Goal: Task Accomplishment & Management: Complete application form

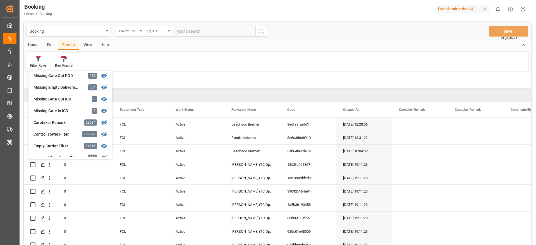
scroll to position [238, 0]
click at [78, 77] on div "Missing Gate Out POD" at bounding box center [57, 75] width 49 height 6
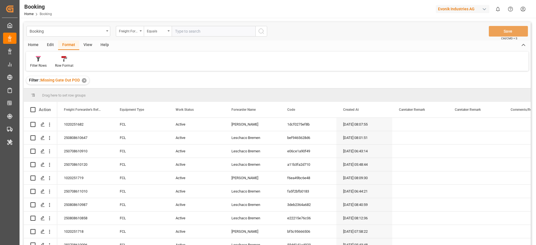
click at [88, 43] on div "View" at bounding box center [87, 44] width 17 height 9
click at [35, 59] on icon at bounding box center [36, 59] width 6 height 6
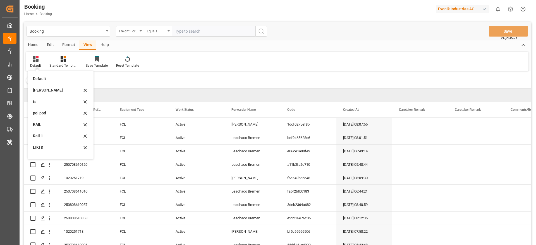
click at [45, 93] on div "Likitha" at bounding box center [57, 90] width 49 height 6
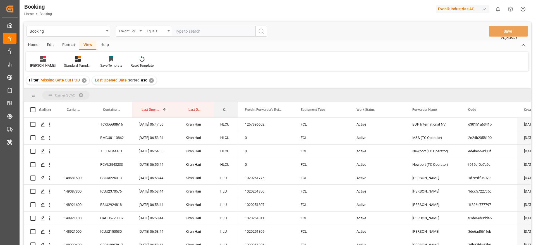
drag, startPoint x: 225, startPoint y: 110, endPoint x: 232, endPoint y: 94, distance: 17.4
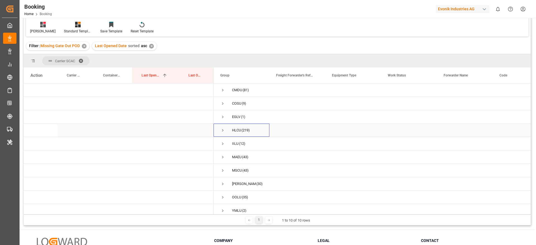
click at [225, 124] on div "HLCU (219)" at bounding box center [241, 130] width 56 height 13
click at [223, 128] on span "Press SPACE to select this row." at bounding box center [222, 130] width 5 height 5
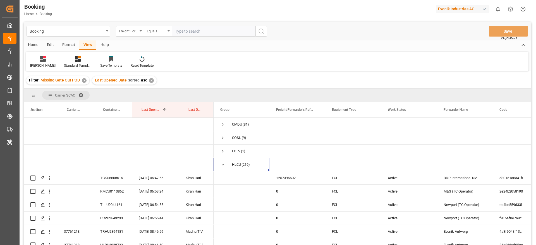
click at [249, 42] on div "Home Edit Format View Help" at bounding box center [277, 44] width 507 height 9
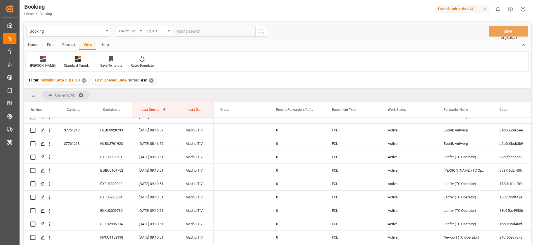
scroll to position [239, 0]
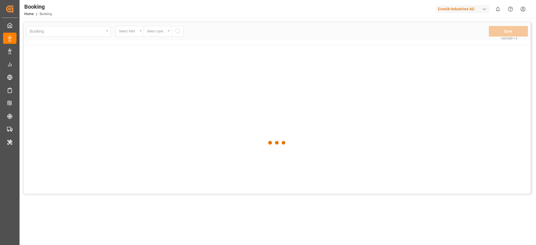
click at [235, 101] on div at bounding box center [277, 143] width 507 height 242
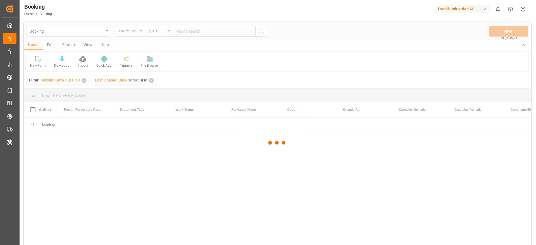
scroll to position [37, 0]
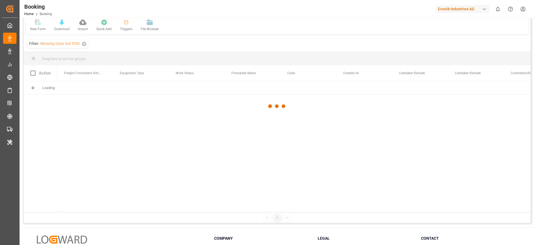
click at [271, 107] on div at bounding box center [277, 106] width 22 height 22
click at [272, 107] on div at bounding box center [270, 106] width 4 height 4
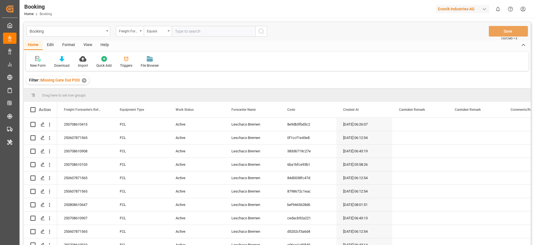
click at [90, 45] on div "View" at bounding box center [87, 44] width 17 height 9
click at [41, 73] on div "Filter : Missing Gate Out POD ✕" at bounding box center [277, 81] width 507 height 16
click at [39, 65] on div "Default" at bounding box center [35, 65] width 11 height 5
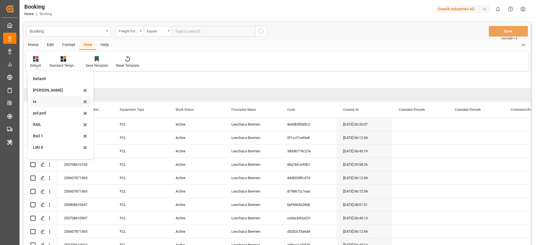
scroll to position [8, 0]
click at [48, 127] on div "Rail 1" at bounding box center [57, 128] width 49 height 6
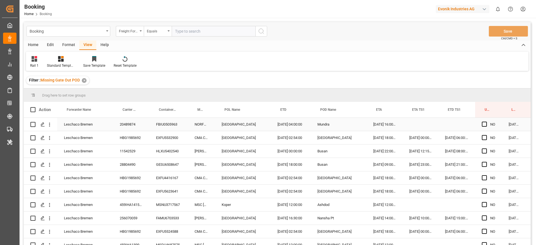
click at [132, 126] on div "20489874" at bounding box center [131, 124] width 36 height 13
click at [125, 140] on div "HBG1985692" at bounding box center [131, 137] width 36 height 13
click at [132, 27] on div "Freight Forwarder's Reference No." at bounding box center [128, 30] width 19 height 6
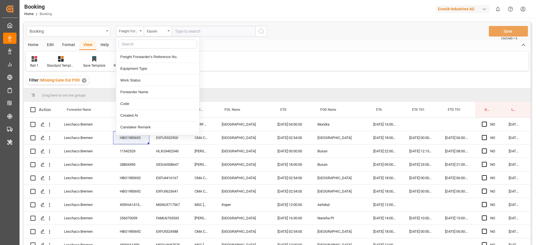
click at [135, 46] on input "text" at bounding box center [157, 44] width 79 height 9
type input "carr"
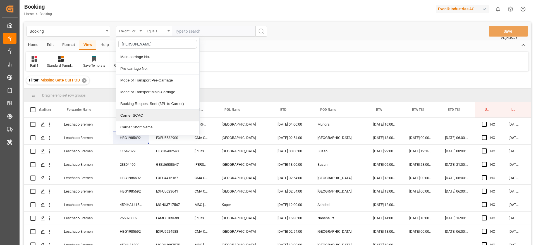
click at [148, 111] on div "Carrier SCAC" at bounding box center [157, 116] width 83 height 12
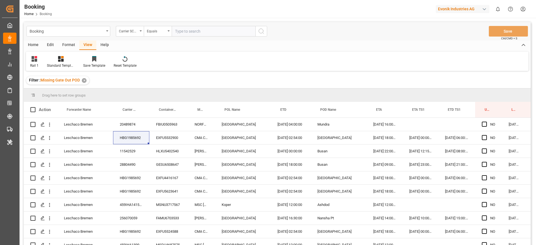
click at [176, 34] on input "text" at bounding box center [214, 31] width 84 height 11
type input "hlcu"
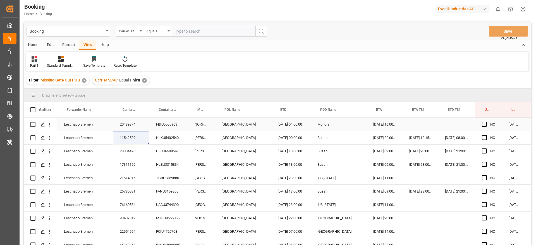
click at [133, 123] on div "20489874" at bounding box center [131, 124] width 36 height 13
click at [134, 147] on div "28804490" at bounding box center [131, 150] width 36 height 13
click at [161, 155] on div "GESU6508647" at bounding box center [168, 150] width 38 height 13
click at [171, 161] on div "HLBU3315834" at bounding box center [168, 164] width 38 height 13
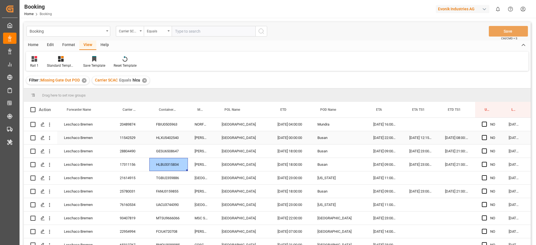
click at [174, 136] on div "HLXU5402540" at bounding box center [168, 137] width 38 height 13
click at [172, 155] on div "GESU6508647" at bounding box center [168, 150] width 38 height 13
click at [168, 166] on div "HLBU3315834" at bounding box center [168, 164] width 38 height 13
click at [171, 172] on div "TGBU2359886" at bounding box center [168, 177] width 38 height 13
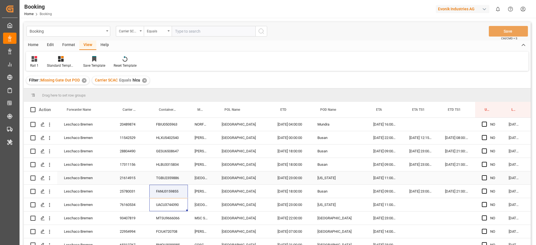
click at [168, 183] on div "TGBU2359886" at bounding box center [168, 177] width 38 height 13
click at [168, 189] on div "FANU3159855" at bounding box center [168, 191] width 38 height 13
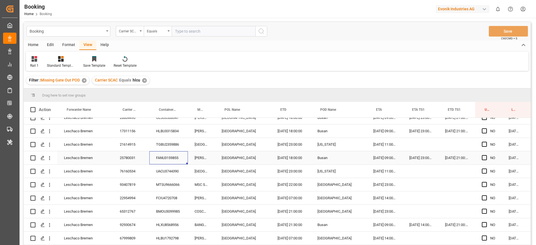
scroll to position [35, 0]
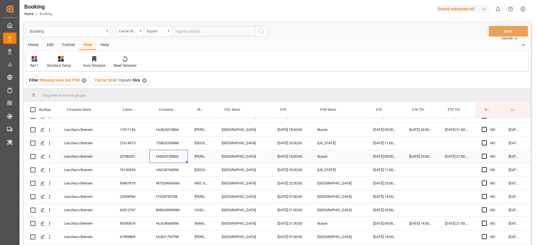
click at [174, 165] on div "UACU3744390" at bounding box center [168, 169] width 38 height 13
click at [162, 184] on div "MTSU9666066" at bounding box center [168, 183] width 38 height 13
click at [168, 196] on div "FCIU4720708" at bounding box center [168, 196] width 38 height 13
click at [166, 202] on div "FCIU4720708" at bounding box center [168, 196] width 38 height 13
click at [163, 205] on div "BMOU3099985" at bounding box center [168, 209] width 38 height 13
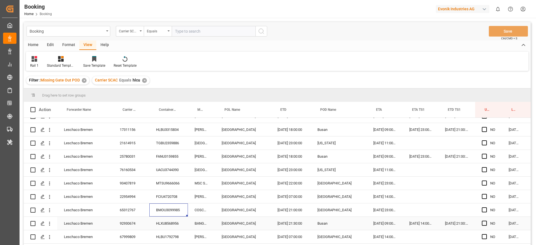
click at [170, 219] on div "HLXU8568956" at bounding box center [168, 223] width 38 height 13
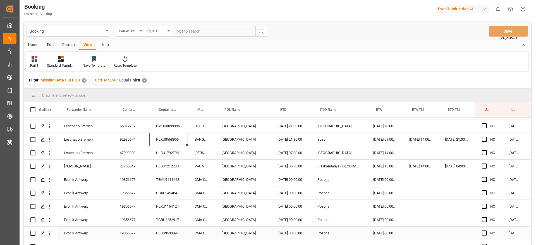
scroll to position [120, 0]
click at [171, 156] on div "HLBU1792798" at bounding box center [168, 151] width 38 height 13
click at [128, 141] on div "92930674" at bounding box center [131, 138] width 36 height 13
click at [168, 155] on div "HLBU1792798" at bounding box center [168, 151] width 38 height 13
click at [168, 160] on div "HLBU1212230" at bounding box center [168, 165] width 38 height 13
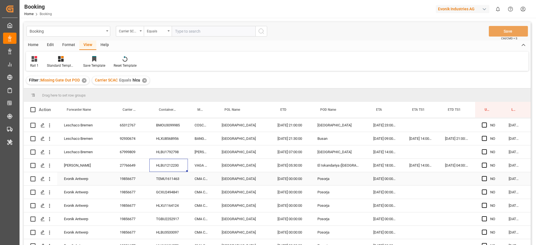
click at [165, 177] on div "TEMU1611463" at bounding box center [168, 178] width 38 height 13
click at [51, 154] on icon "open menu" at bounding box center [50, 152] width 6 height 6
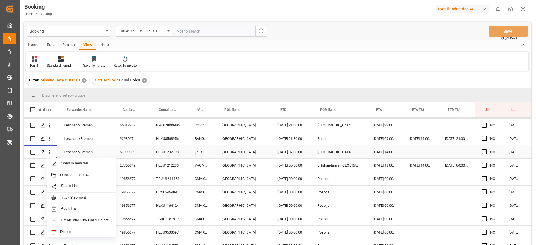
click at [68, 166] on span "Open in new tab" at bounding box center [86, 164] width 51 height 6
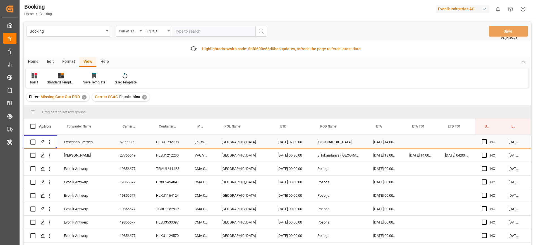
scroll to position [147, 0]
click at [163, 155] on div "HLBU1212230" at bounding box center [168, 154] width 38 height 13
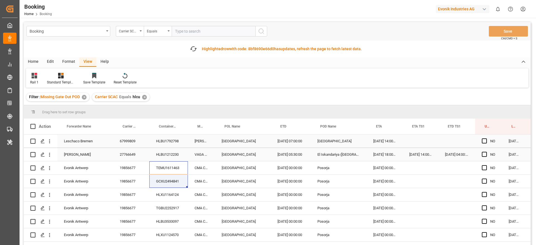
click at [160, 161] on div "HLBU1212230" at bounding box center [168, 154] width 38 height 13
click at [160, 164] on div "TEMU1611463" at bounding box center [168, 167] width 38 height 13
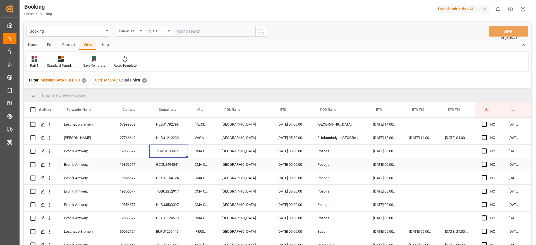
click at [162, 168] on div "GCXU2494841" at bounding box center [168, 164] width 38 height 13
click at [170, 173] on div "HLXU1164124" at bounding box center [168, 177] width 38 height 13
click at [167, 190] on div "TGBU2252917" at bounding box center [168, 191] width 38 height 13
click at [158, 197] on div "TGBU2252917" at bounding box center [168, 191] width 38 height 13
click at [162, 214] on div "HLXU1124570" at bounding box center [168, 217] width 38 height 13
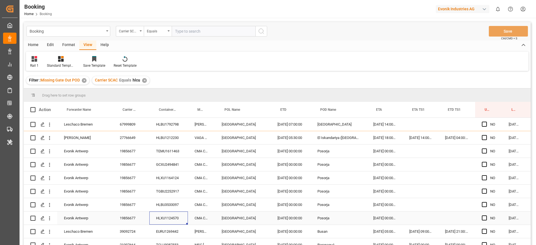
click at [160, 204] on div "HLBU3533097" at bounding box center [168, 204] width 38 height 13
click at [160, 218] on div "HLXU1124570" at bounding box center [168, 217] width 38 height 13
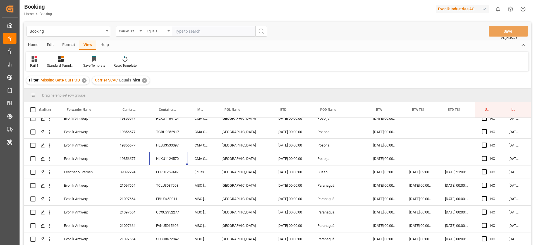
scroll to position [208, 0]
click at [163, 168] on div "EURU1269442" at bounding box center [168, 171] width 38 height 13
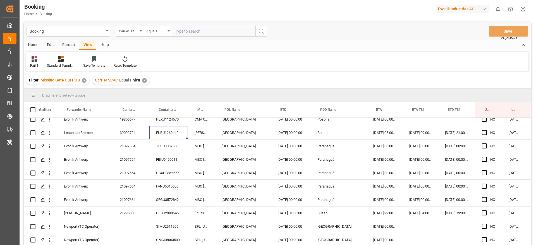
scroll to position [247, 0]
click at [169, 147] on div "TCLU3087553" at bounding box center [168, 145] width 38 height 13
click at [183, 164] on div "FBIU0450011" at bounding box center [168, 158] width 38 height 13
click at [172, 167] on div "GCXU2352277" at bounding box center [168, 172] width 38 height 13
click at [170, 180] on div "FANU5015606" at bounding box center [168, 185] width 38 height 13
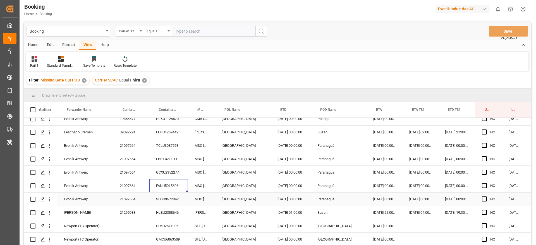
click at [169, 198] on div "SEGU3572842" at bounding box center [168, 198] width 38 height 13
click at [168, 201] on div "SEGU3572842" at bounding box center [168, 198] width 38 height 13
click at [165, 213] on div "HLBU2388646" at bounding box center [168, 212] width 38 height 13
click at [168, 219] on div "Karl Gross 21295083 HLBU2388646 MARIT MAERSK Rotterdam 20.07.2025 01:00:00 Busa…" at bounding box center [287, 212] width 526 height 13
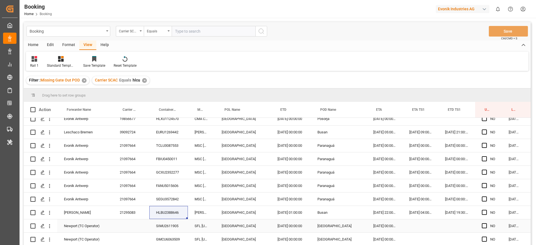
click at [163, 223] on div "SIMU2611905" at bounding box center [168, 225] width 38 height 13
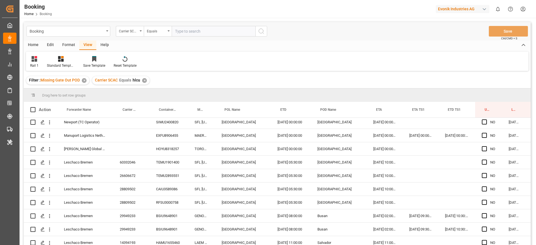
scroll to position [377, 0]
click at [160, 157] on div "TEMU1901400" at bounding box center [168, 161] width 38 height 13
click at [165, 175] on div "TEMU2893551" at bounding box center [168, 175] width 38 height 13
click at [156, 185] on div "CAIU3589386" at bounding box center [168, 188] width 38 height 13
click at [159, 199] on div "RFSU3000758" at bounding box center [168, 202] width 38 height 13
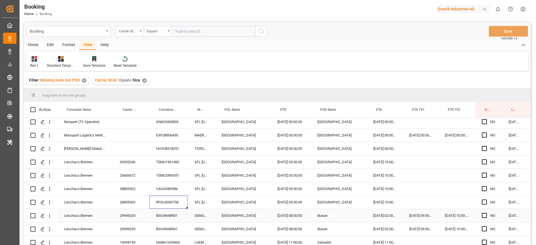
click at [175, 212] on div "BSIU9648901" at bounding box center [168, 215] width 38 height 13
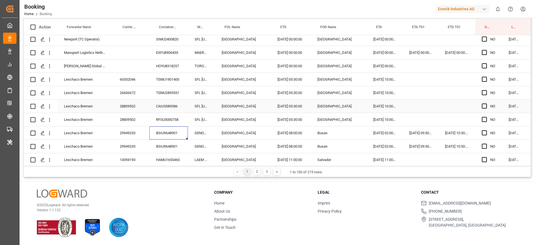
scroll to position [448, 0]
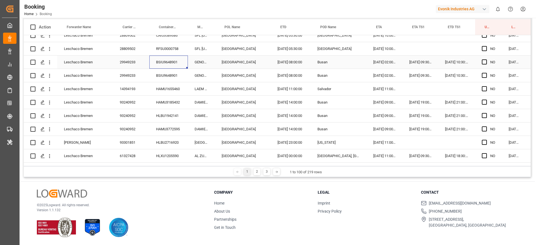
click at [174, 74] on div "BSIU9648901" at bounding box center [168, 75] width 38 height 13
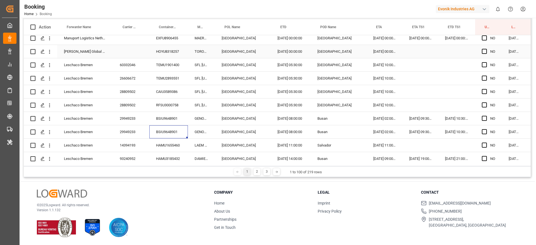
scroll to position [393, 0]
click at [178, 143] on div "HAMU1655460" at bounding box center [168, 144] width 38 height 13
click at [177, 131] on div "BSIU9648901" at bounding box center [168, 130] width 38 height 13
click at [177, 144] on div "HAMU1655460" at bounding box center [168, 144] width 38 height 13
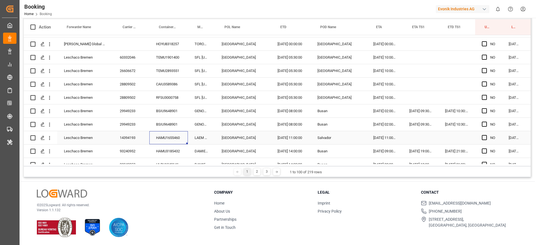
scroll to position [400, 0]
click at [139, 122] on div "29949233" at bounding box center [131, 123] width 36 height 13
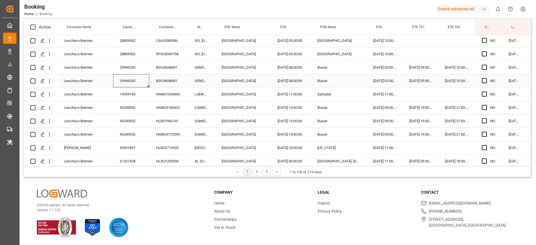
scroll to position [444, 0]
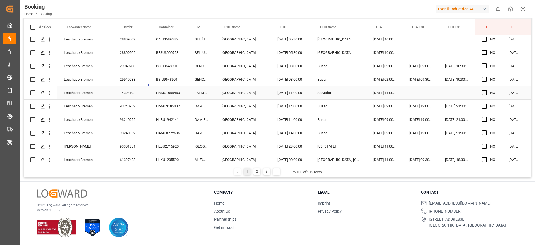
click at [134, 90] on div "14394193" at bounding box center [131, 92] width 36 height 13
click at [173, 91] on div "HAMU1655460" at bounding box center [168, 92] width 38 height 13
click at [181, 112] on div "HAMU3185432" at bounding box center [168, 106] width 38 height 13
click at [163, 121] on div "HLBU1942141" at bounding box center [168, 119] width 38 height 13
click at [168, 136] on div "HAMU3772595" at bounding box center [168, 132] width 38 height 13
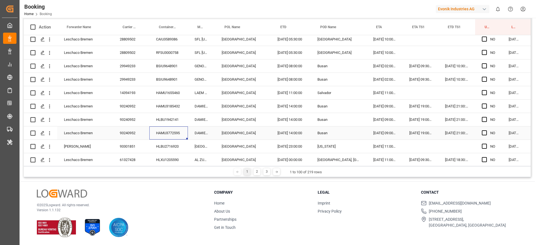
click at [163, 139] on div "Leschaco Bremen 93240952 HAMU3772595 DAMIETTA EXPRESS Wilhelmshaven 11.07.2025 …" at bounding box center [287, 132] width 526 height 13
click at [163, 142] on div "HLBU2716920" at bounding box center [168, 146] width 38 height 13
click at [163, 169] on div "1 2 3 1 to 100 of 219 rows" at bounding box center [277, 171] width 507 height 11
click at [165, 155] on div "HLXU1205590" at bounding box center [168, 159] width 38 height 13
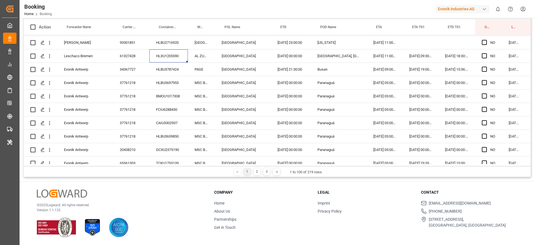
scroll to position [549, 0]
click at [162, 66] on div "HLBU3787424" at bounding box center [168, 68] width 38 height 13
click at [178, 88] on div "HLBU3697953" at bounding box center [168, 81] width 38 height 13
click at [163, 97] on div "Leschaco Bremen 20489874 FBIU0505963 NORFOLK EXPRESS Hamburg 30.07.2025 04:00:0…" at bounding box center [287, 155] width 526 height 1339
click at [163, 96] on div "BMOU1017308" at bounding box center [168, 95] width 38 height 13
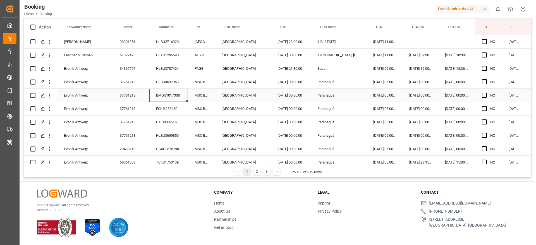
click at [169, 106] on div "FCIU6288430" at bounding box center [168, 108] width 38 height 13
click at [167, 122] on div "CAIU3302937" at bounding box center [168, 121] width 38 height 13
click at [167, 133] on div "HLBU3659850" at bounding box center [168, 135] width 38 height 13
click at [183, 144] on div "GCXU2375190" at bounding box center [168, 148] width 38 height 13
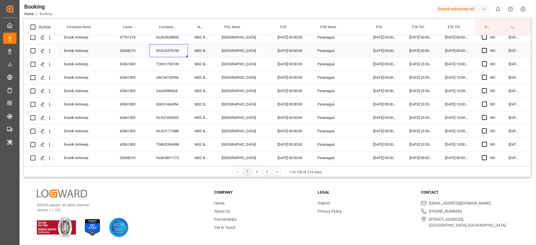
scroll to position [659, 0]
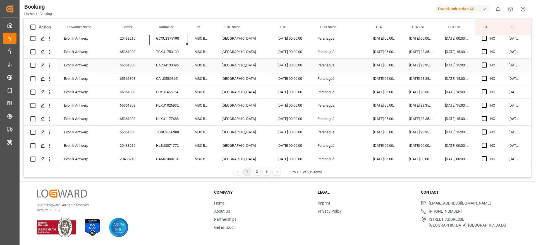
click at [161, 58] on div "TCKU1753139" at bounding box center [168, 51] width 38 height 13
click at [177, 65] on div "UACU4133396" at bounding box center [168, 65] width 38 height 13
click at [184, 79] on div "CAIU3589365" at bounding box center [168, 78] width 38 height 13
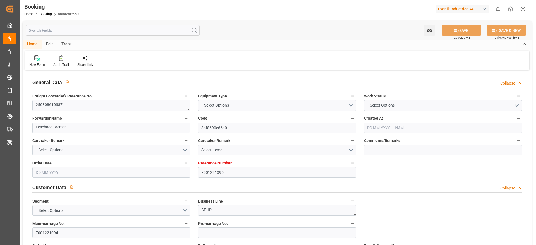
type input "7001221095"
type input "9321524"
type input "Hapag [PERSON_NAME]"
type input "Hapag Lloyd Aktiengesellschaft"
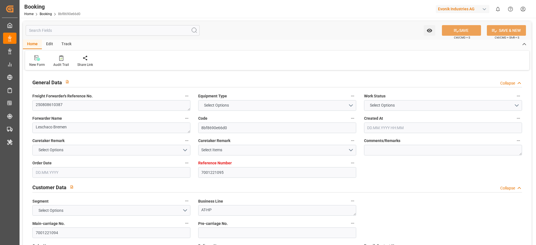
type input "NLRTM"
type input "CNSGH"
type input "42"
type input "0"
type input "NLRTM"
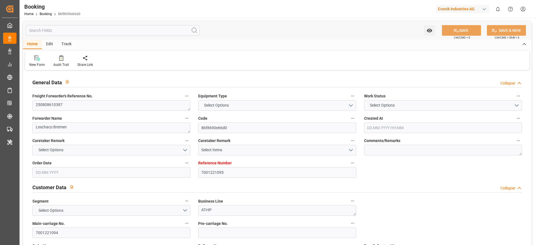
type input "CNSHG"
type input "9321524"
type input "[DATE] 06:08"
type input "[DATE]"
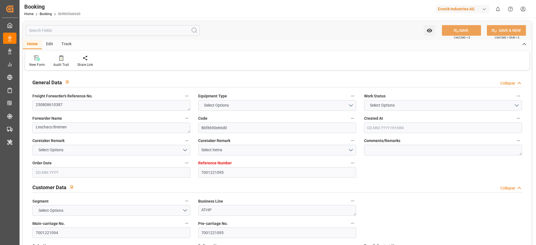
type input "[DATE]"
type input "[DATE] 07:00"
type input "[DATE] 00:00"
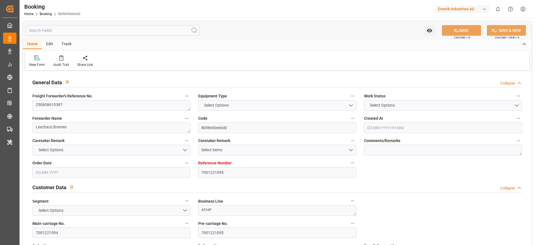
type input "[DATE] 05:42"
type input "[DATE] 06:27"
type input "[DATE] 14:00"
type input "[DATE] 00:00"
type input "[DATE] 15:15"
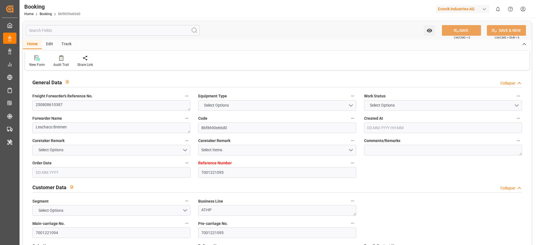
type input "[DATE]"
type input "[DATE] 09:22"
type input "[DATE]"
type input "[DATE] 05:08"
type input "[DATE] 04:29"
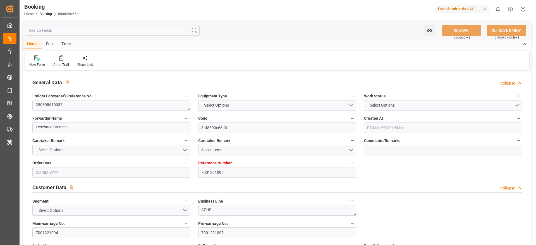
type input "[DATE] 07:00"
type input "[DATE] 06:57"
type input "[DATE] 14:00"
type input "[DATE] 14:56"
type input "[DATE] 00:04"
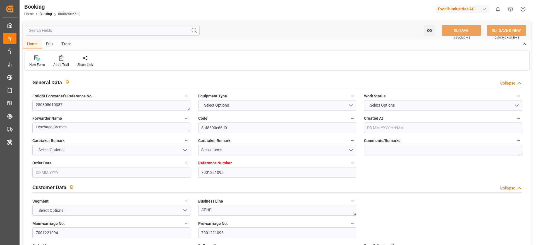
type input "[DATE] 15:15"
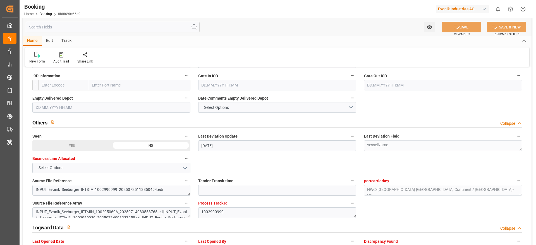
scroll to position [814, 0]
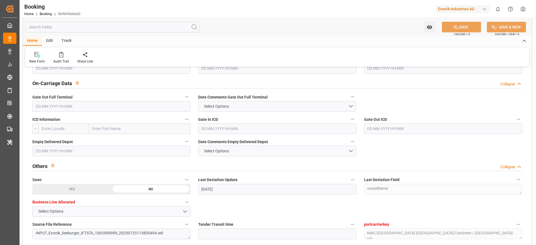
click at [97, 111] on input "text" at bounding box center [111, 106] width 158 height 11
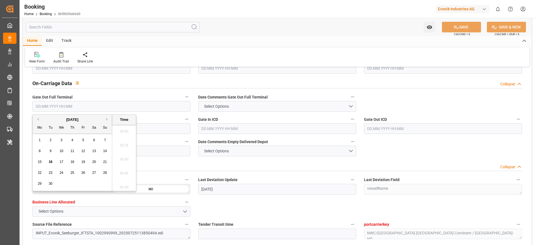
scroll to position [881, 0]
click at [52, 161] on span "16" at bounding box center [51, 162] width 4 height 4
type input "[DATE] 00:00"
click at [133, 55] on div "New Form Audit Trail Share Link" at bounding box center [277, 56] width 504 height 19
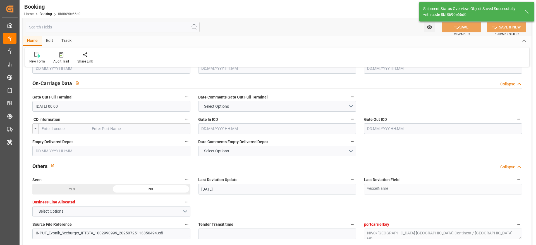
type input "[DATE] 10:54"
